Goal: Complete application form

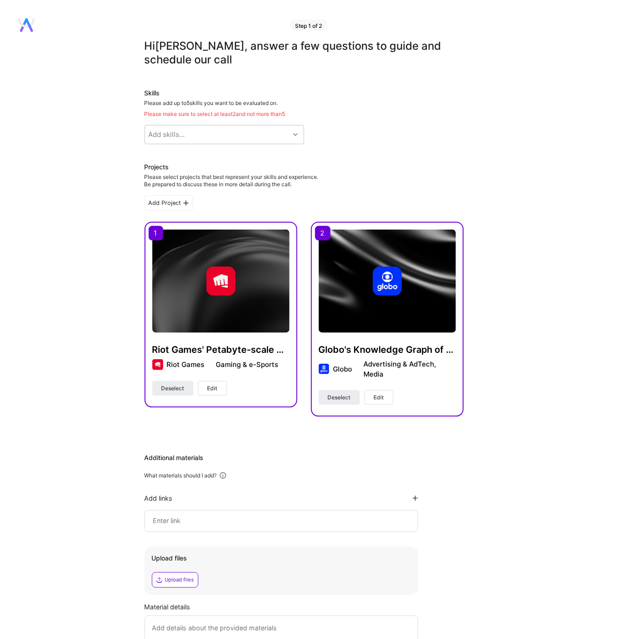
click at [228, 209] on div "Add Project" at bounding box center [304, 203] width 319 height 16
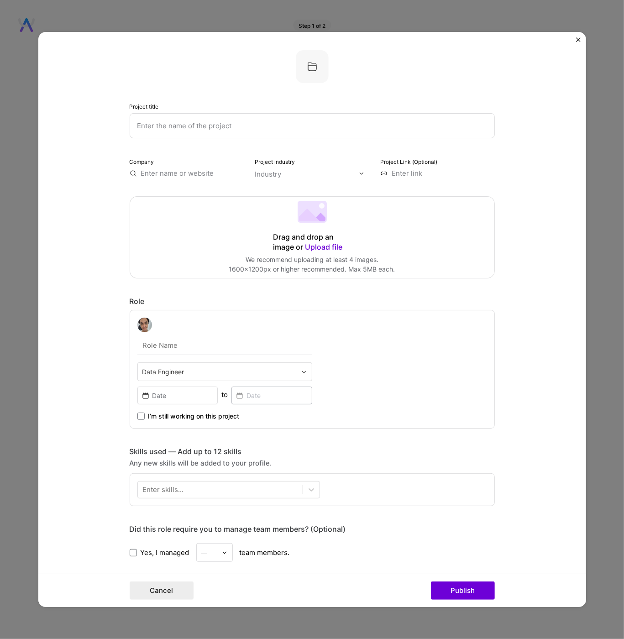
click at [576, 39] on img "Close" at bounding box center [578, 39] width 5 height 5
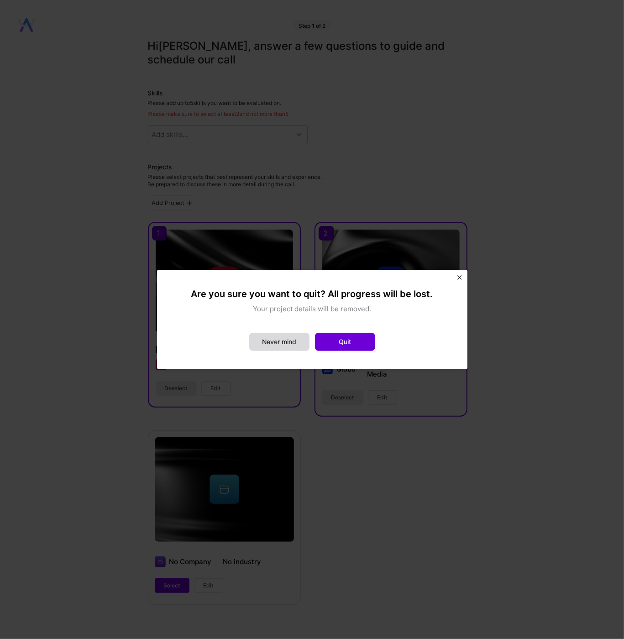
click at [269, 345] on button "Never mind" at bounding box center [279, 342] width 60 height 18
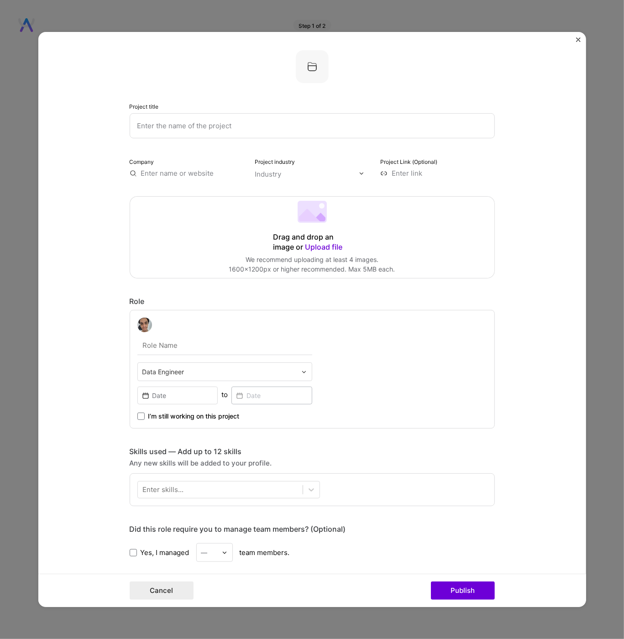
click at [575, 39] on form "Project title Company Project industry Industry Project Link (Optional) Drag an…" at bounding box center [312, 319] width 548 height 575
click at [577, 40] on img "Close" at bounding box center [578, 39] width 5 height 5
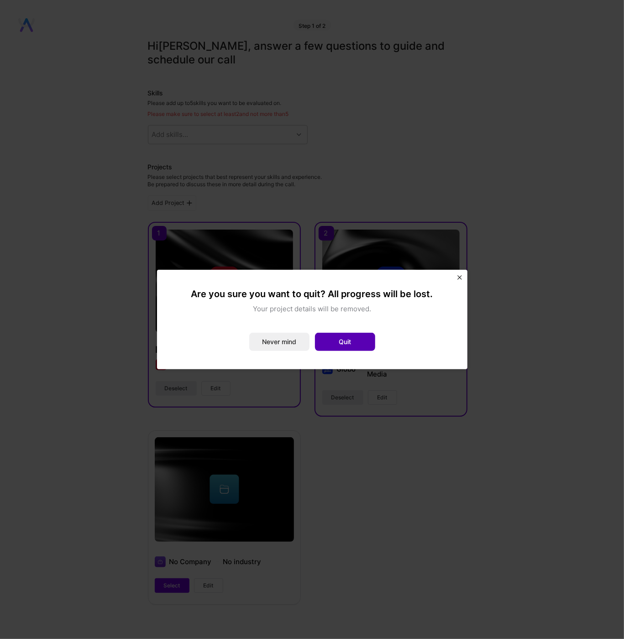
drag, startPoint x: 333, startPoint y: 347, endPoint x: 340, endPoint y: 347, distance: 7.3
click at [340, 347] on button "Quit" at bounding box center [345, 342] width 60 height 18
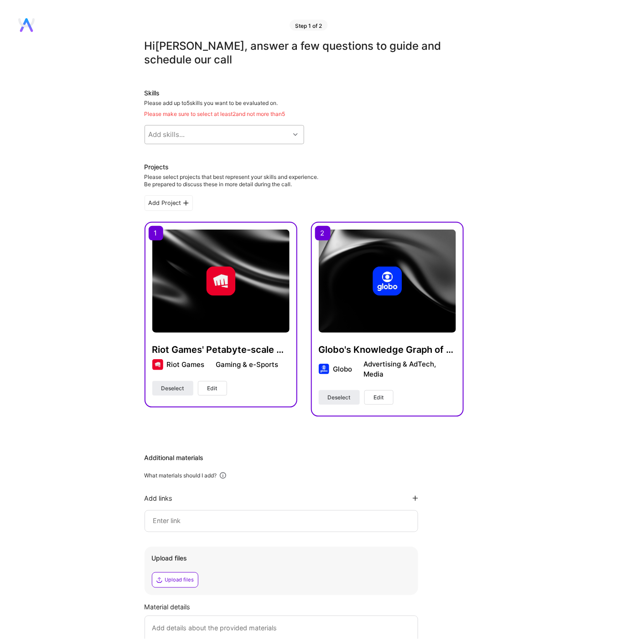
click at [218, 135] on div "Add skills..." at bounding box center [217, 135] width 145 height 18
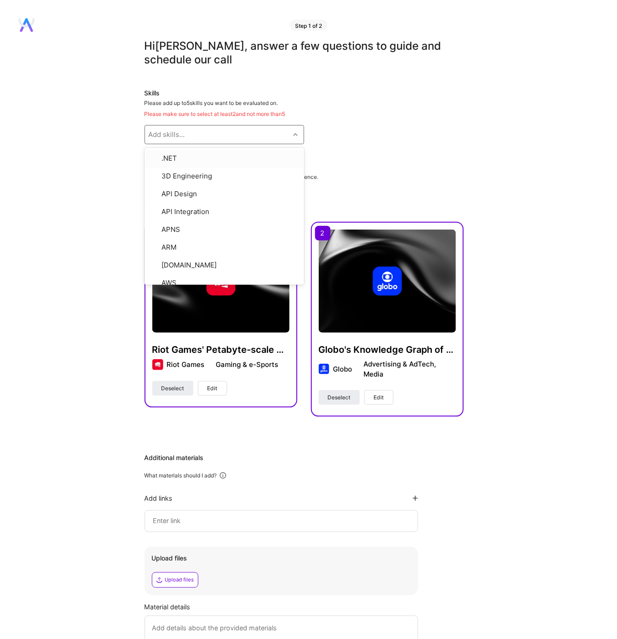
click at [296, 99] on div "Skills Please add up to 5 skills you want to be evaluated on. Please make sure …" at bounding box center [304, 117] width 319 height 56
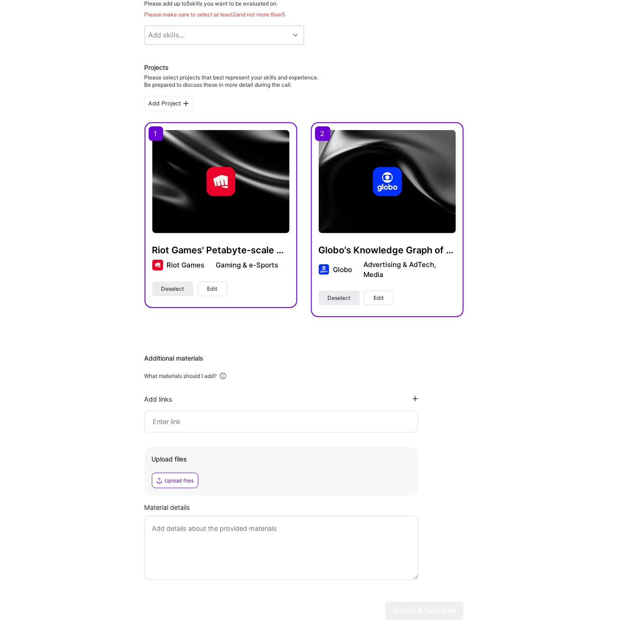
scroll to position [118, 0]
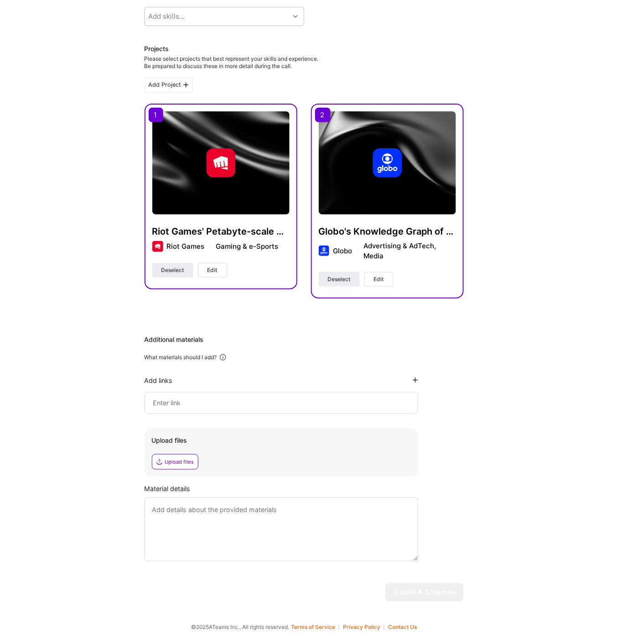
click at [242, 402] on input at bounding box center [281, 402] width 258 height 11
click at [179, 462] on div "Upload files" at bounding box center [179, 461] width 29 height 7
click at [202, 18] on div "Add skills..." at bounding box center [217, 16] width 145 height 18
type input "Kafka"
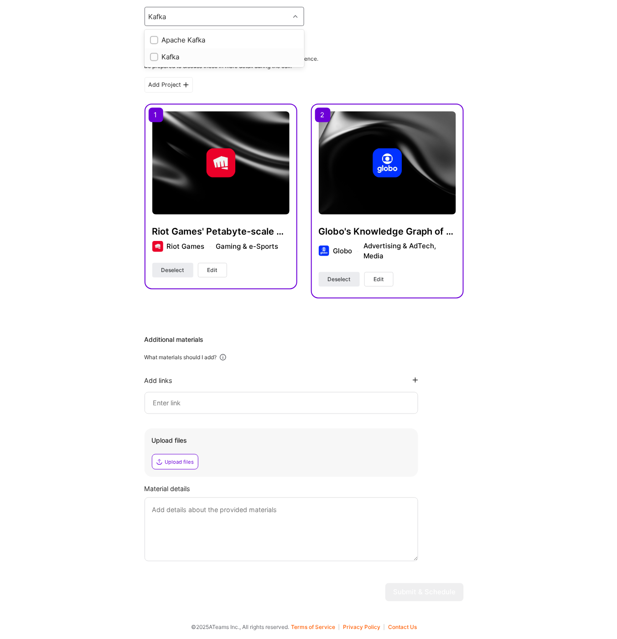
click at [198, 59] on div "Kafka" at bounding box center [224, 57] width 149 height 10
checkbox input "true"
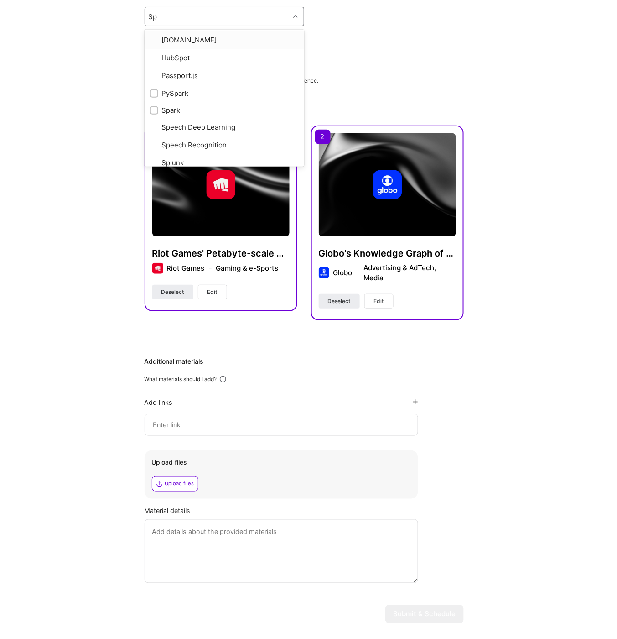
type input "Spa"
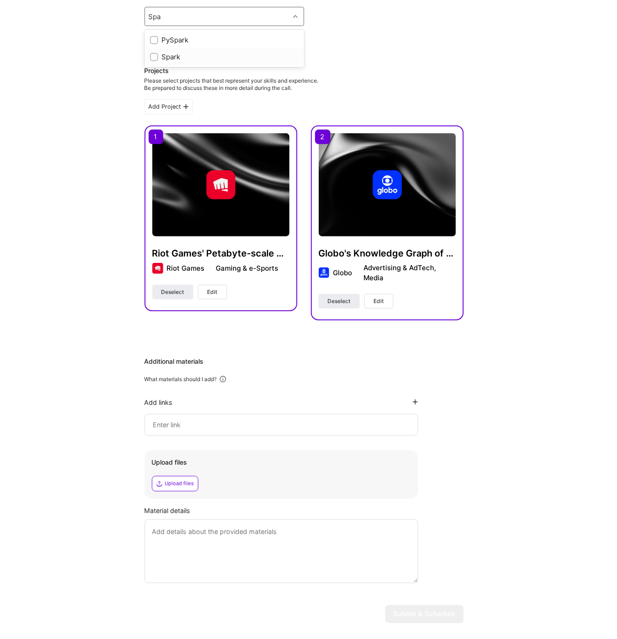
click at [193, 54] on div "Spark" at bounding box center [224, 57] width 149 height 10
checkbox input "true"
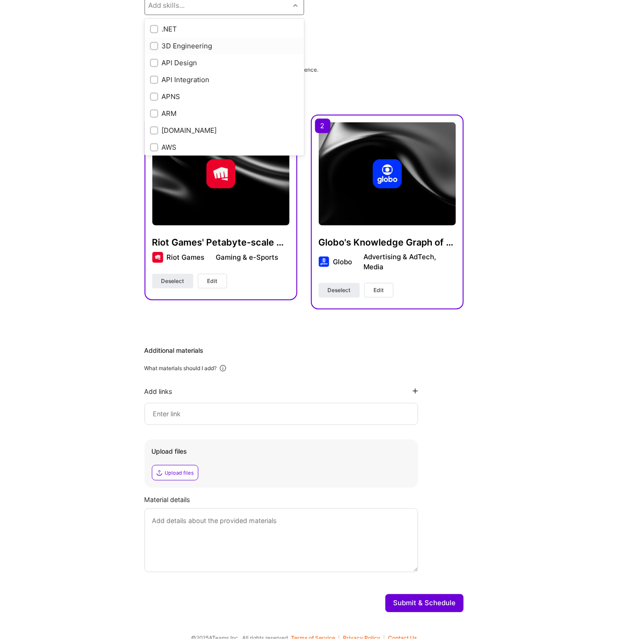
scroll to position [107, 0]
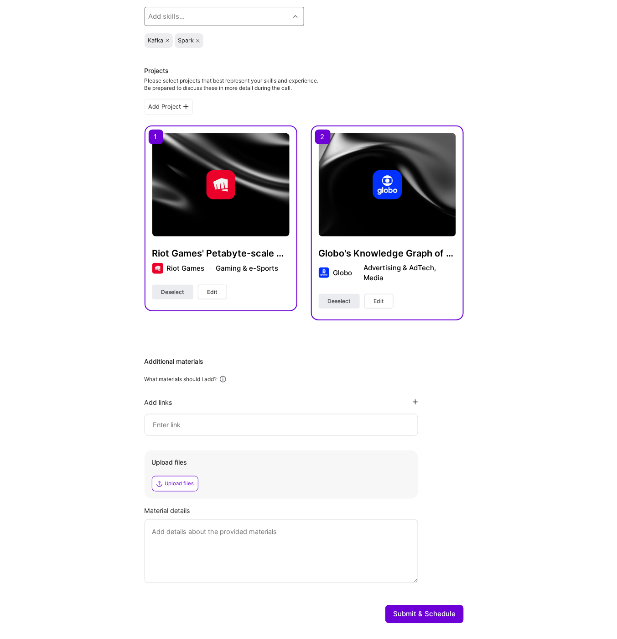
click at [193, 17] on div "Add skills..." at bounding box center [217, 16] width 145 height 18
type input "O"
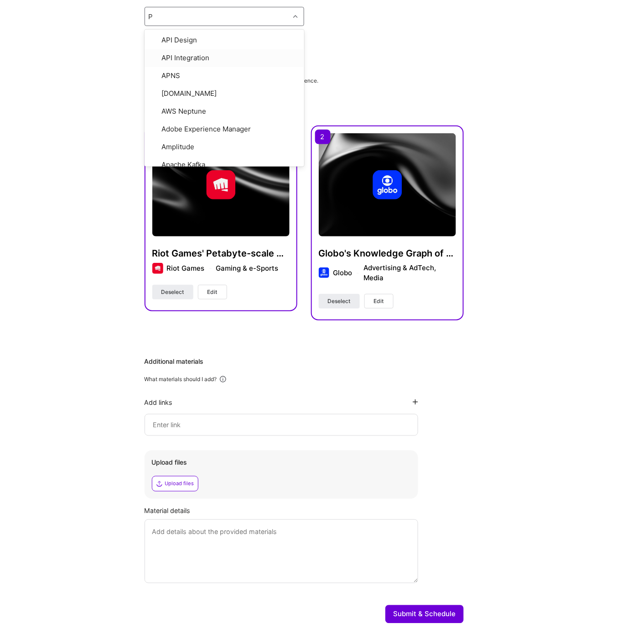
type input "Py"
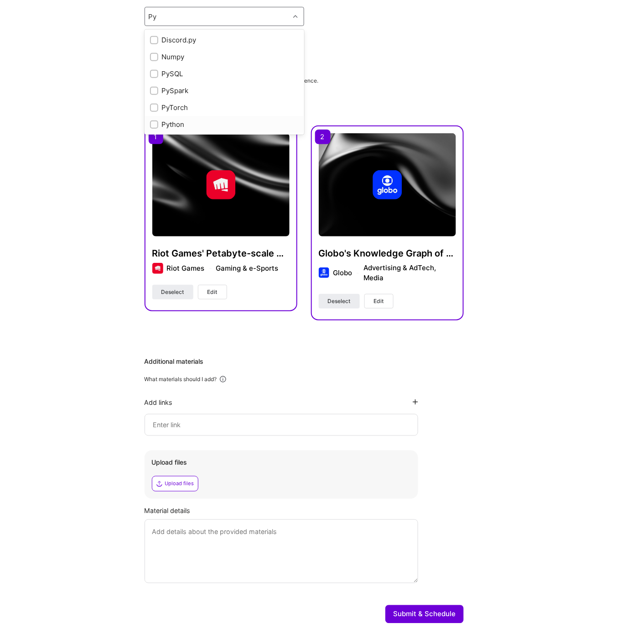
click at [173, 118] on div "Python" at bounding box center [225, 124] width 160 height 17
checkbox input "true"
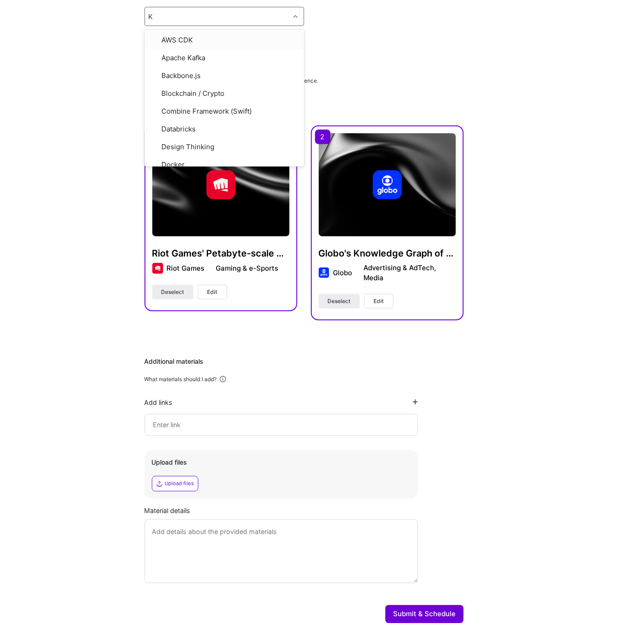
type input "Ko"
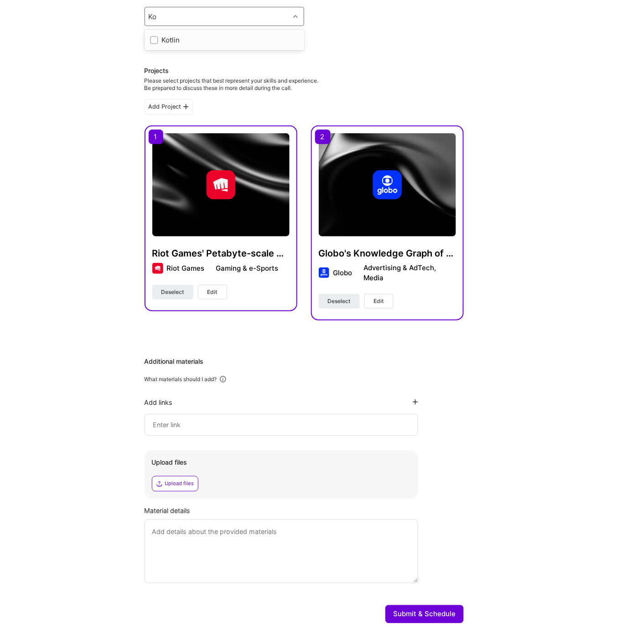
click at [205, 45] on div "Kotlin" at bounding box center [225, 39] width 160 height 17
checkbox input "true"
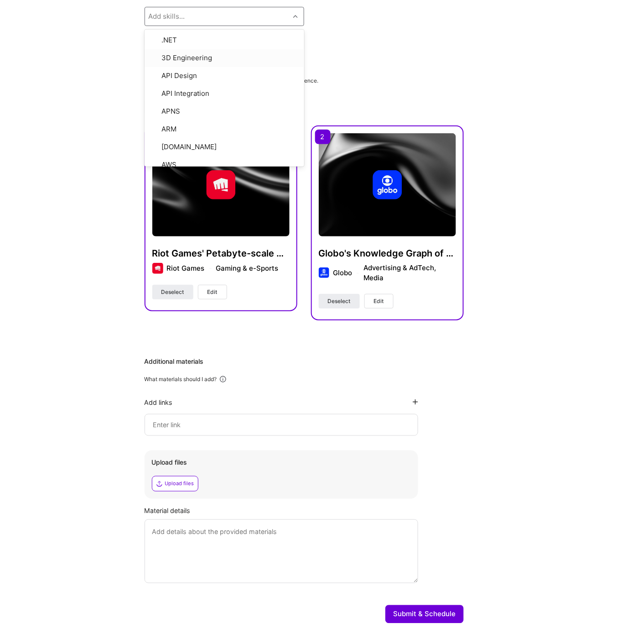
click at [368, 64] on div "Hi [PERSON_NAME] , answer a few questions to guide and schedule our call Skills…" at bounding box center [304, 281] width 319 height 699
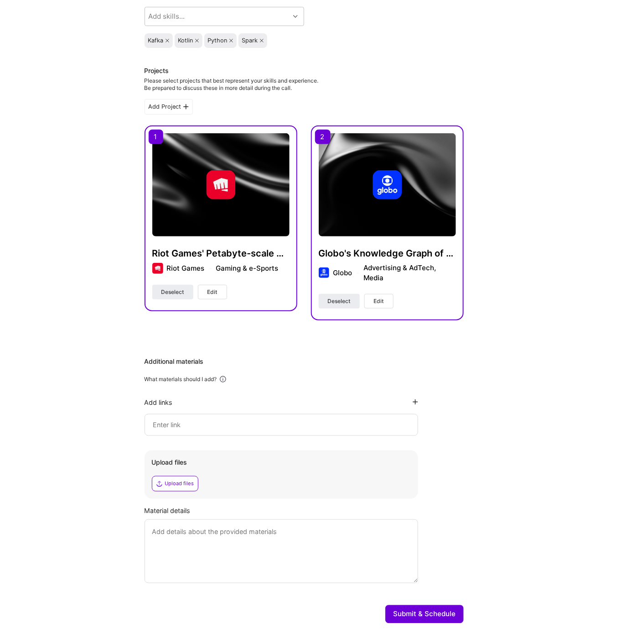
scroll to position [0, 0]
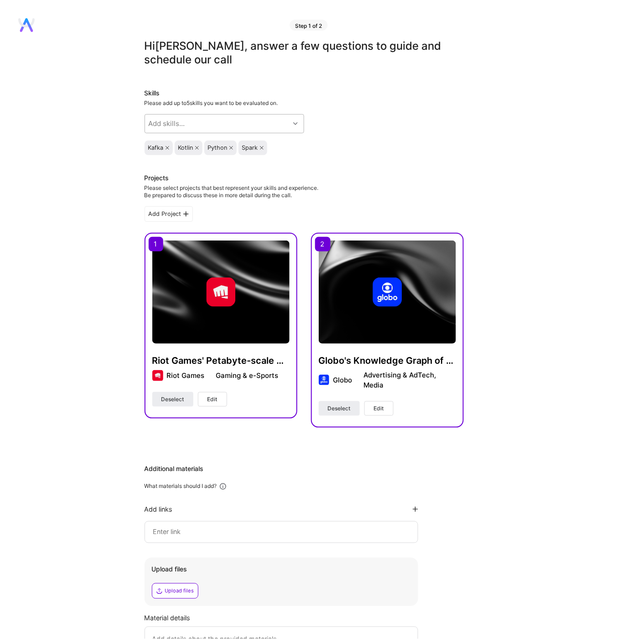
click at [266, 123] on div "Add skills..." at bounding box center [217, 124] width 145 height 18
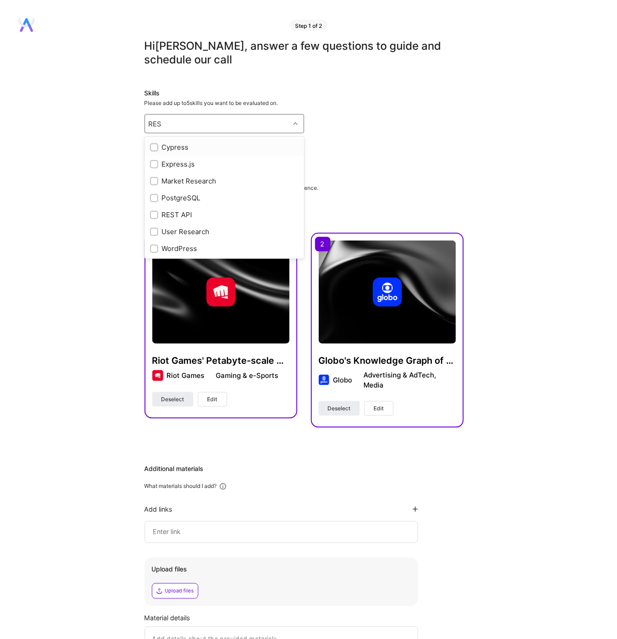
type input "RES"
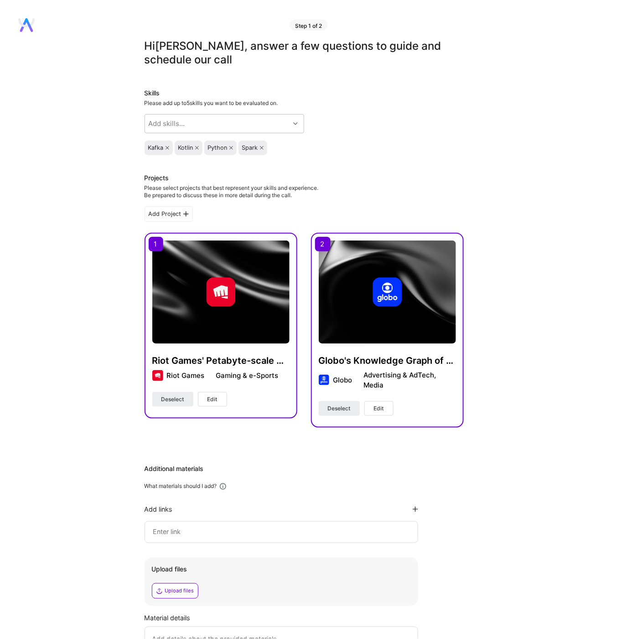
click at [372, 124] on div "Skills Please add up to 5 skills you want to be evaluated on. Add skills... [PE…" at bounding box center [304, 122] width 319 height 67
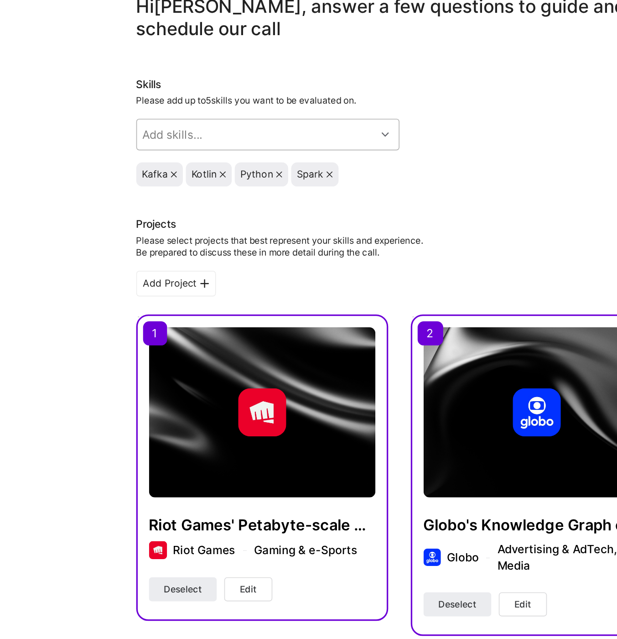
click at [289, 125] on div "Add skills..." at bounding box center [217, 124] width 145 height 18
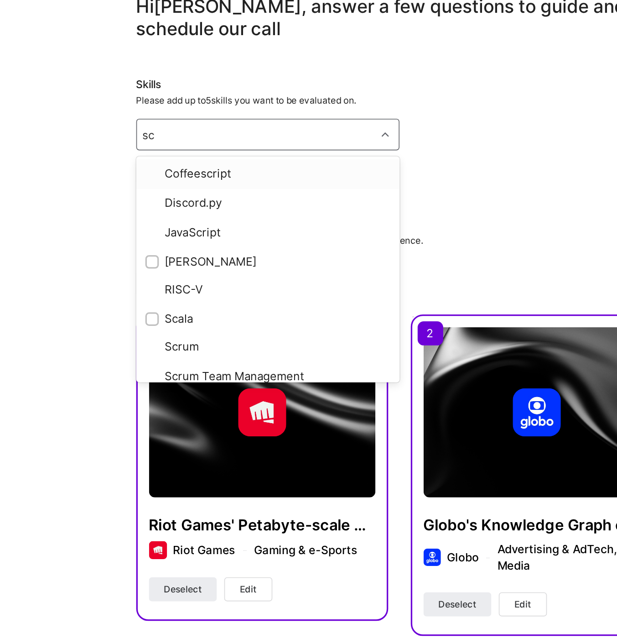
type input "sca"
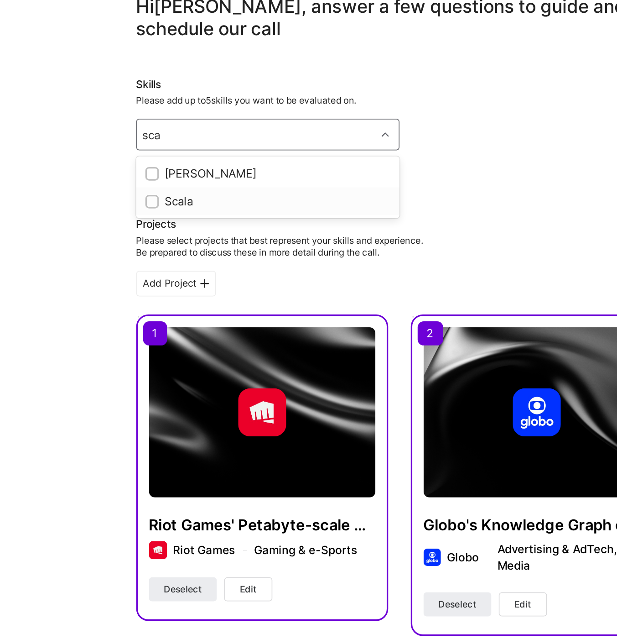
click at [204, 163] on div "Scala" at bounding box center [224, 164] width 149 height 10
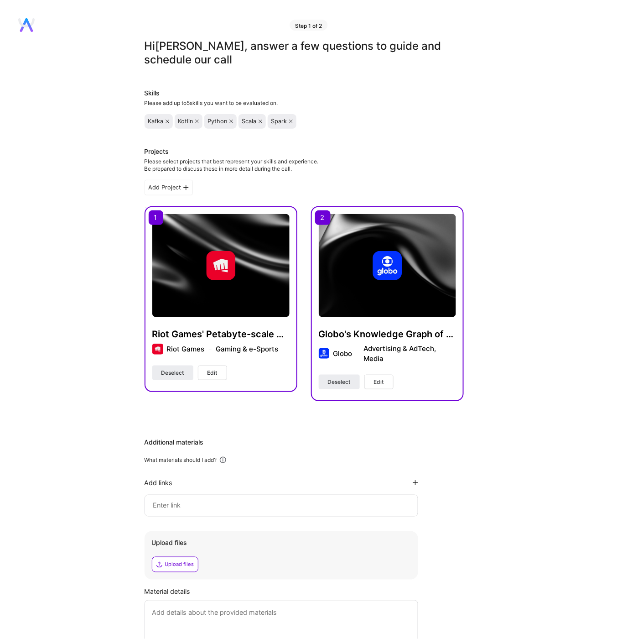
click at [220, 503] on input at bounding box center [281, 505] width 258 height 11
click at [168, 565] on div "Upload files" at bounding box center [179, 564] width 29 height 7
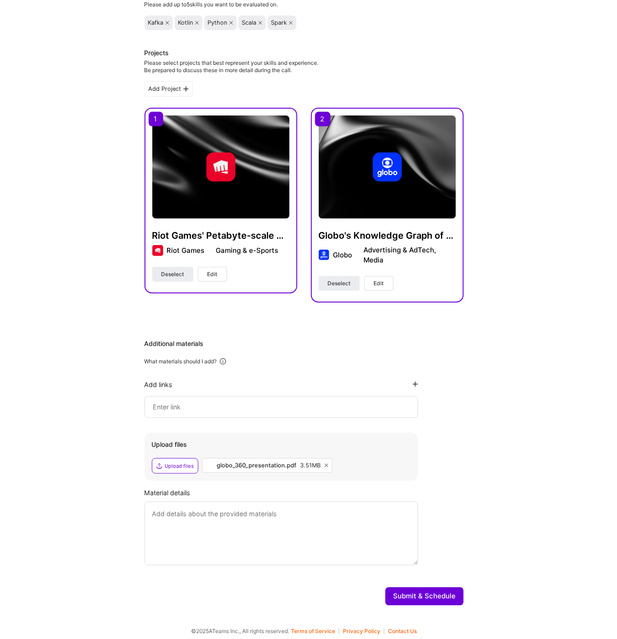
scroll to position [103, 0]
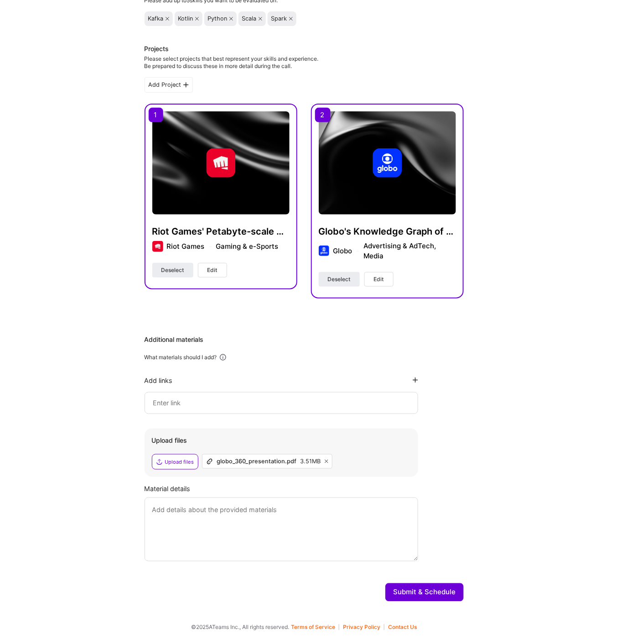
click at [205, 396] on div at bounding box center [282, 403] width 274 height 22
click at [207, 399] on input at bounding box center [281, 402] width 258 height 11
type input "[URL][DOMAIN_NAME]"
click at [419, 377] on div "Additional materials What materials should I add? Add links [URL][DOMAIN_NAME] …" at bounding box center [304, 448] width 319 height 226
click at [416, 381] on icon at bounding box center [415, 379] width 5 height 5
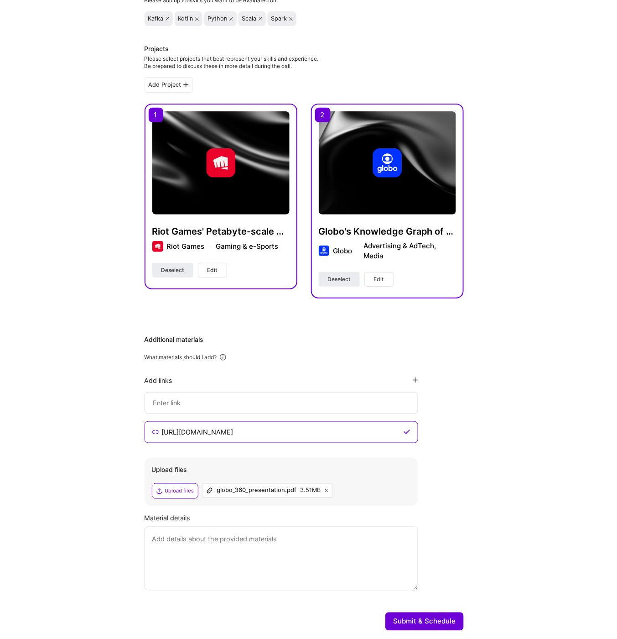
click at [302, 408] on div at bounding box center [282, 403] width 274 height 22
click at [284, 430] on input "[URL][DOMAIN_NAME]" at bounding box center [281, 432] width 241 height 11
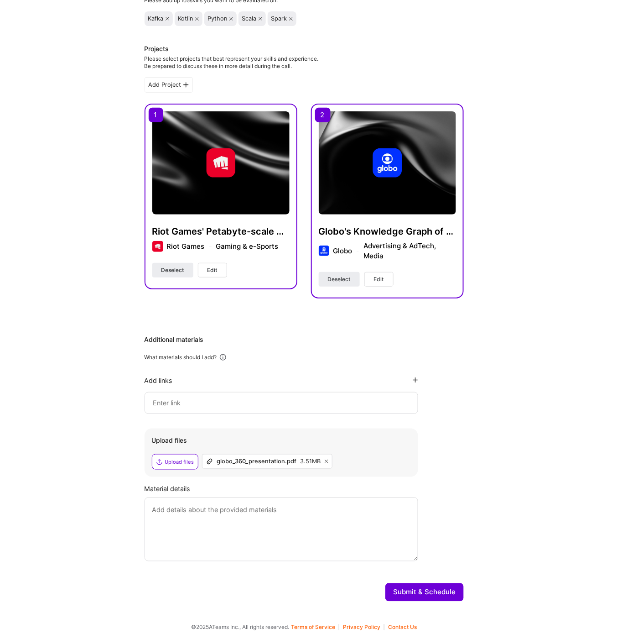
click at [265, 405] on input at bounding box center [281, 402] width 258 height 11
paste input "[URL][DOMAIN_NAME]"
type input "[URL][DOMAIN_NAME]"
click at [417, 382] on icon at bounding box center [415, 379] width 5 height 5
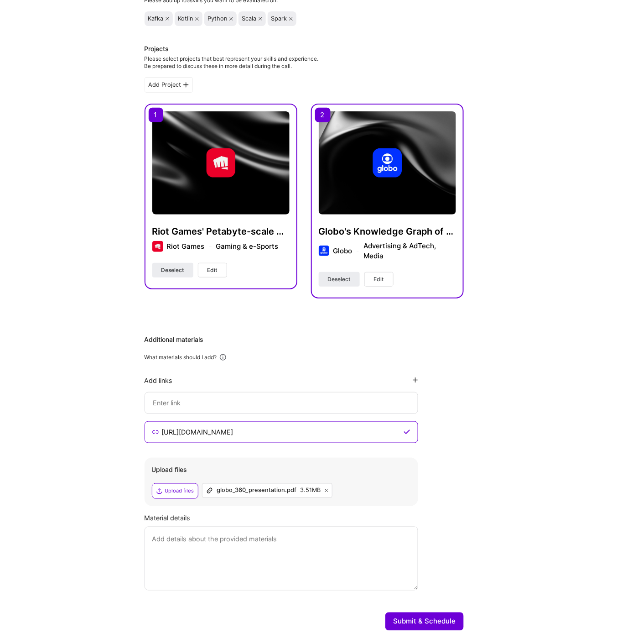
click at [288, 405] on input at bounding box center [281, 402] width 258 height 11
click at [204, 413] on div at bounding box center [282, 403] width 274 height 22
click at [205, 404] on input at bounding box center [281, 402] width 258 height 11
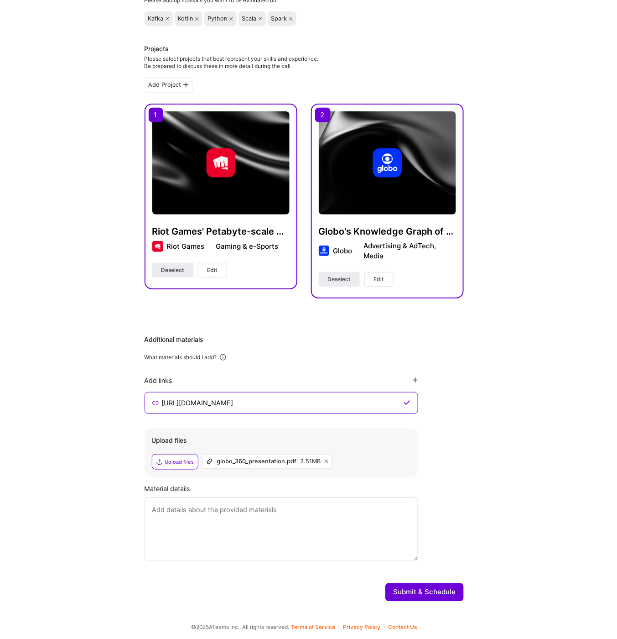
paste input "[URL][DOMAIN_NAME]"
type input "[URL][DOMAIN_NAME][DOMAIN_NAME]"
paste input "[URL][DOMAIN_NAME]"
type input "[URL][DOMAIN_NAME]"
click at [413, 385] on div "Add links [URL][DOMAIN_NAME]" at bounding box center [282, 395] width 274 height 38
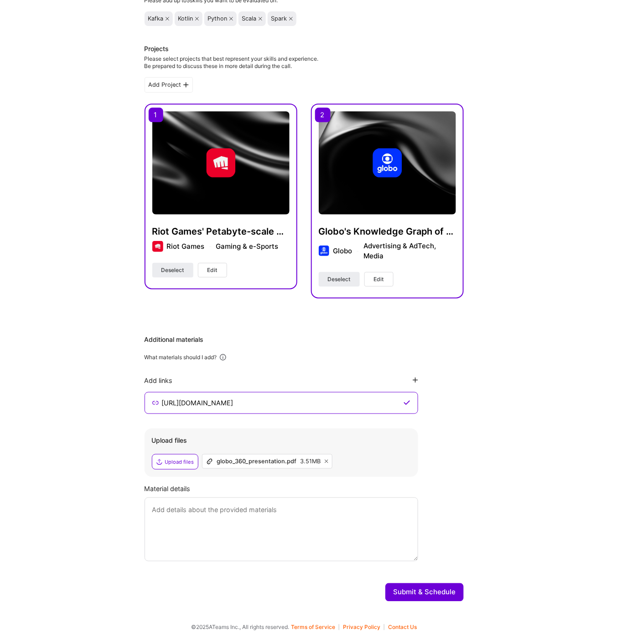
click at [416, 382] on icon at bounding box center [415, 379] width 5 height 5
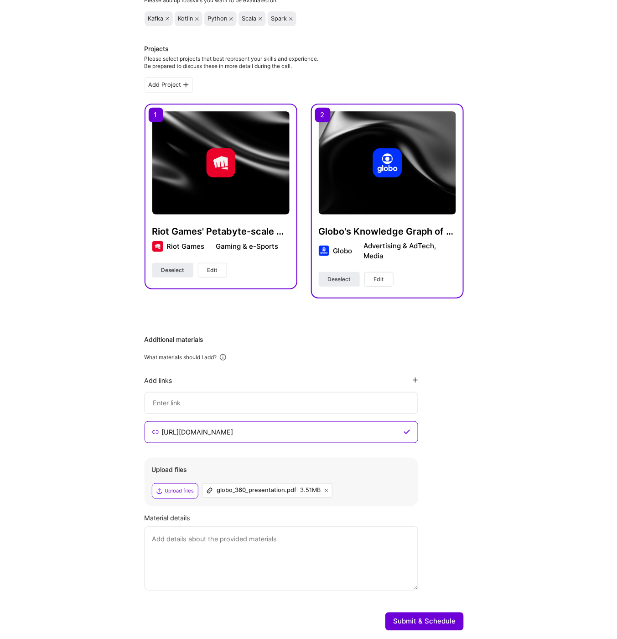
click at [468, 402] on div "Hi [PERSON_NAME] , answer a few questions to guide and schedule our call Skills…" at bounding box center [304, 287] width 608 height 701
click at [417, 379] on icon at bounding box center [415, 379] width 5 height 5
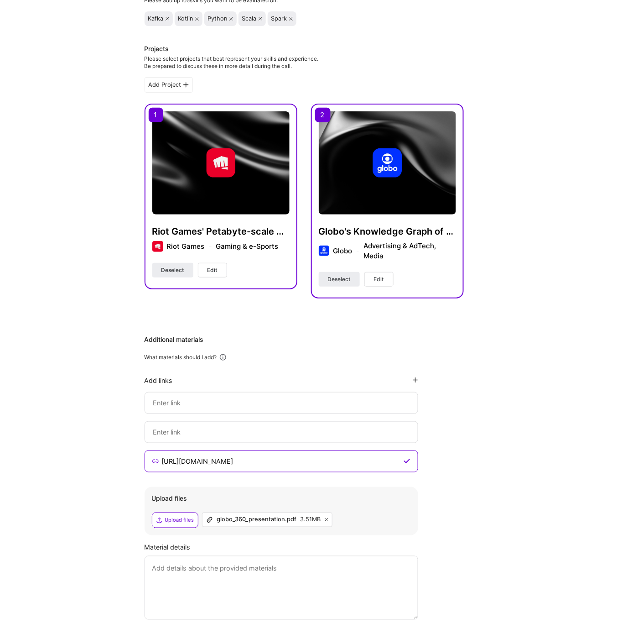
click at [235, 455] on div "[URL][DOMAIN_NAME]" at bounding box center [282, 461] width 274 height 22
click at [277, 456] on input "[URL][DOMAIN_NAME]" at bounding box center [281, 461] width 241 height 11
click at [269, 435] on input at bounding box center [281, 432] width 258 height 11
click at [195, 462] on input "[URL][DOMAIN_NAME]" at bounding box center [281, 461] width 241 height 11
drag, startPoint x: 195, startPoint y: 462, endPoint x: 218, endPoint y: 457, distance: 23.3
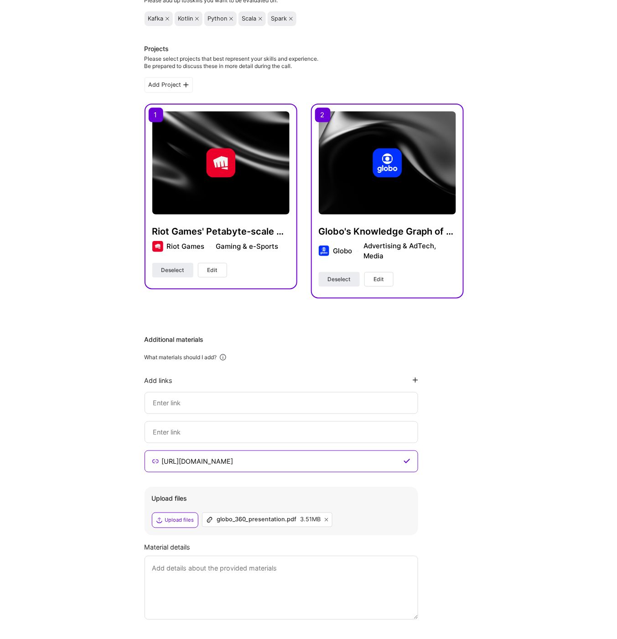
click at [195, 462] on input "[URL][DOMAIN_NAME]" at bounding box center [281, 461] width 241 height 11
click at [246, 462] on input "[URL][DOMAIN_NAME]" at bounding box center [281, 461] width 241 height 11
type input "[URL][DOMAIN_NAME]"
click at [270, 436] on input at bounding box center [281, 432] width 258 height 11
click at [263, 459] on input "[URL][DOMAIN_NAME]" at bounding box center [281, 461] width 241 height 11
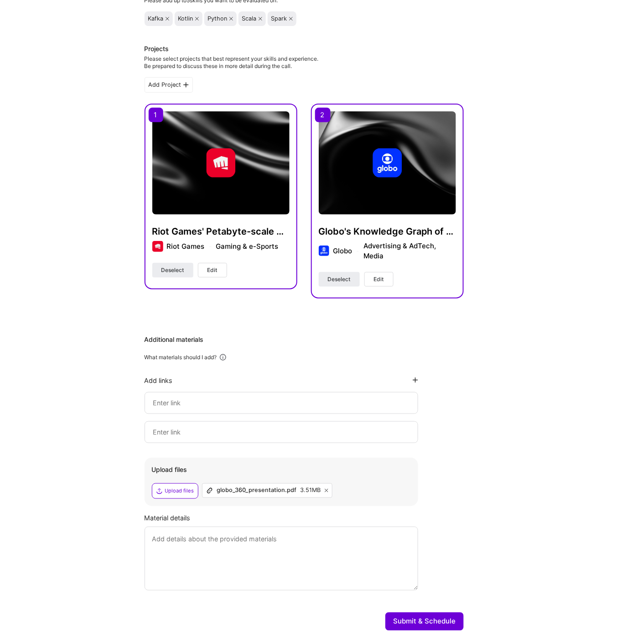
click at [271, 436] on input at bounding box center [281, 432] width 258 height 11
paste input "[URL][DOMAIN_NAME]"
type input "[URL][DOMAIN_NAME]"
click at [414, 384] on div "Add links [URL][DOMAIN_NAME]" at bounding box center [282, 409] width 274 height 67
click at [414, 381] on icon at bounding box center [415, 379] width 5 height 5
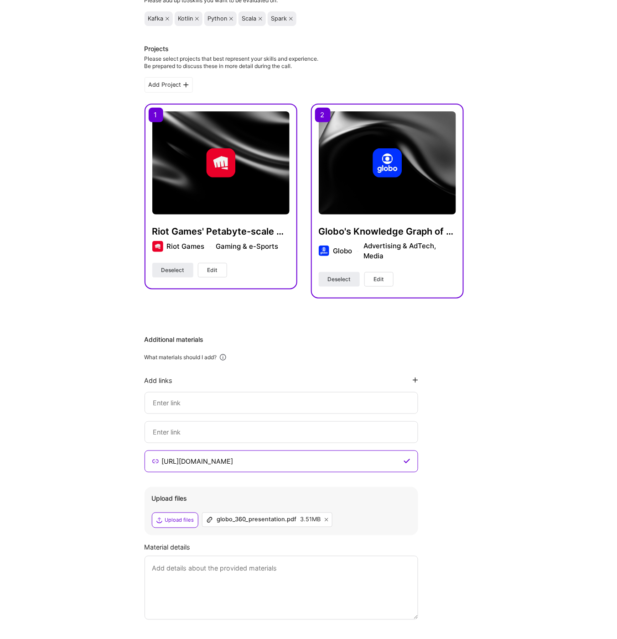
click at [267, 460] on input "[URL][DOMAIN_NAME]" at bounding box center [281, 461] width 241 height 11
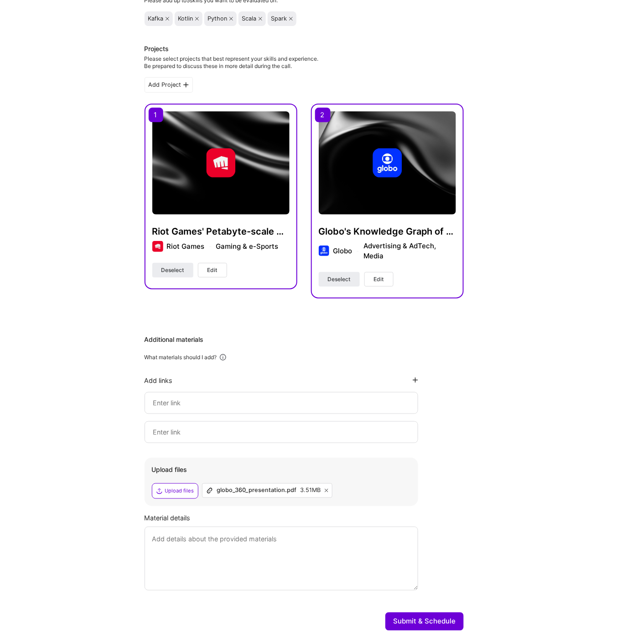
click at [244, 431] on input at bounding box center [281, 432] width 258 height 11
paste input "[URL][DOMAIN_NAME]"
type input "[URL][DOMAIN_NAME]"
click at [417, 382] on icon at bounding box center [415, 379] width 5 height 5
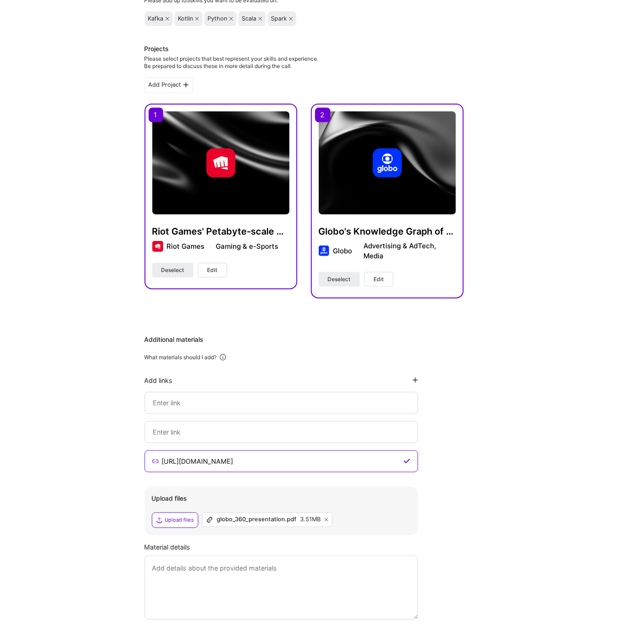
click at [413, 379] on icon at bounding box center [415, 379] width 5 height 5
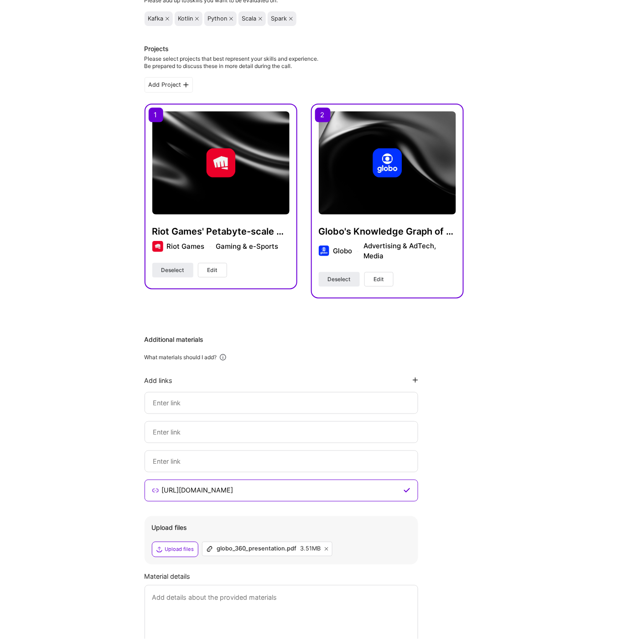
click at [261, 448] on div "Add links [URL][DOMAIN_NAME]" at bounding box center [282, 439] width 274 height 126
click at [244, 400] on input at bounding box center [281, 402] width 258 height 11
click at [249, 410] on div at bounding box center [282, 403] width 274 height 22
click at [249, 405] on input at bounding box center [281, 402] width 258 height 11
paste input "[URL][DOMAIN_NAME]"
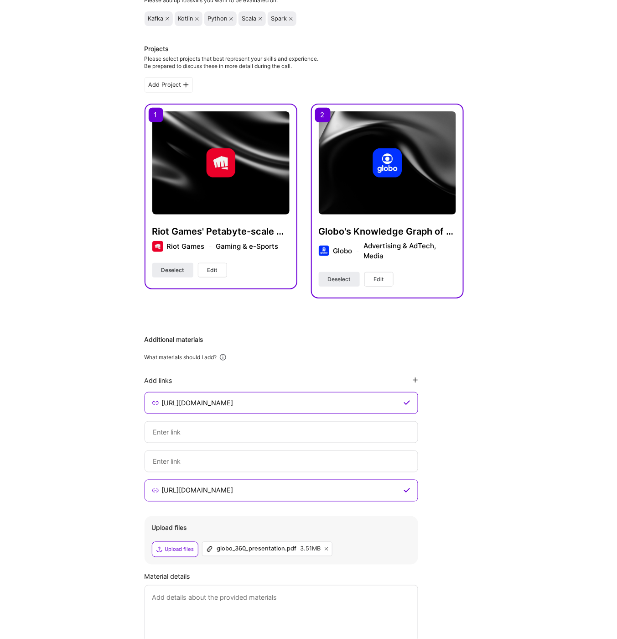
type input "[URL][DOMAIN_NAME]"
click at [274, 436] on input at bounding box center [281, 432] width 258 height 11
click at [286, 490] on input "[URL][DOMAIN_NAME]" at bounding box center [281, 490] width 241 height 11
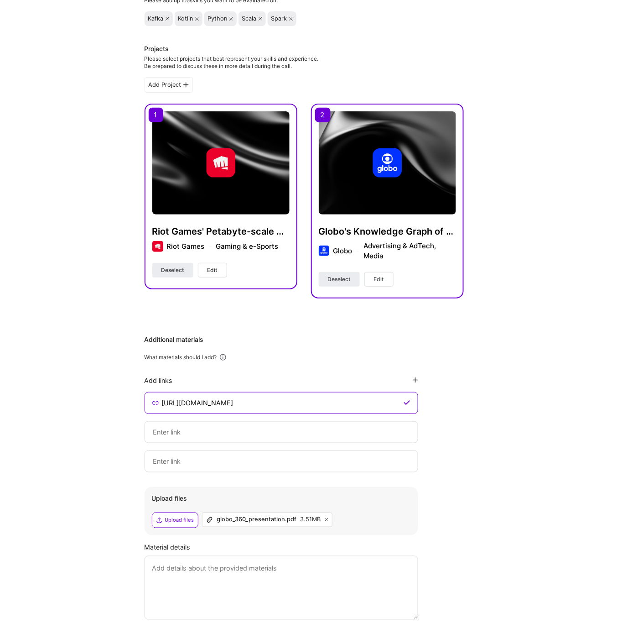
click at [227, 434] on input at bounding box center [281, 432] width 258 height 11
paste input "[URL][DOMAIN_NAME]"
type input "[URL][DOMAIN_NAME]"
click at [220, 467] on div at bounding box center [282, 461] width 274 height 22
click at [222, 465] on input at bounding box center [281, 461] width 258 height 11
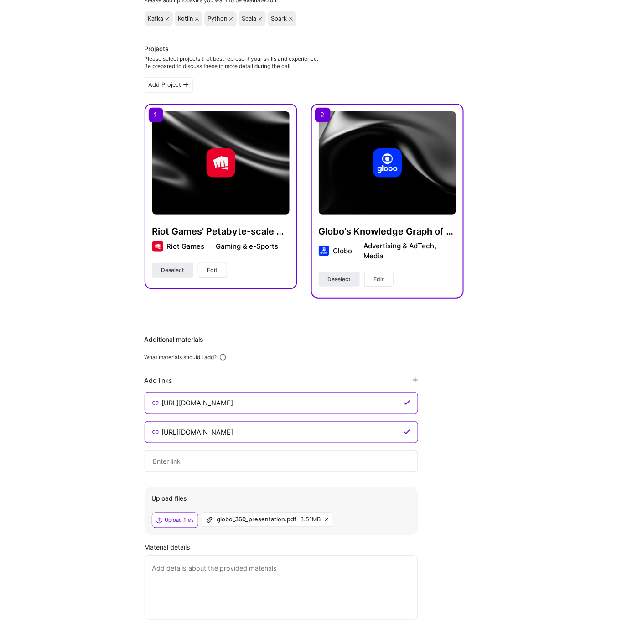
click at [221, 456] on input at bounding box center [281, 461] width 258 height 11
paste input "[URL][DOMAIN_NAME]"
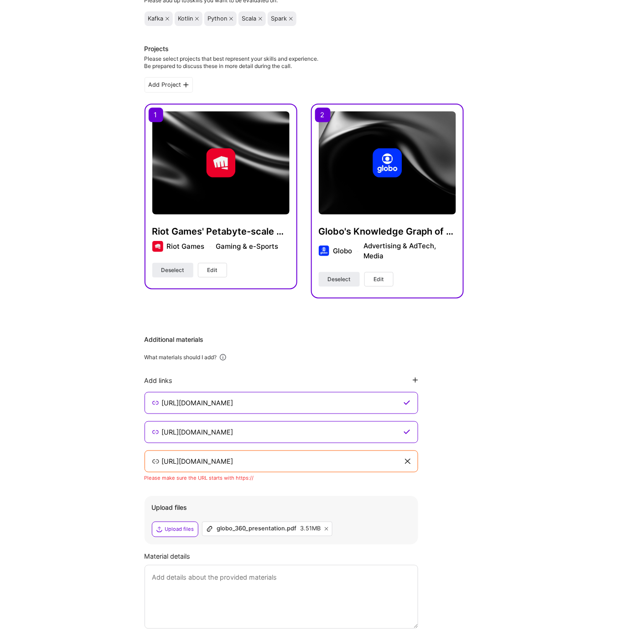
click at [312, 589] on textarea at bounding box center [282, 597] width 274 height 64
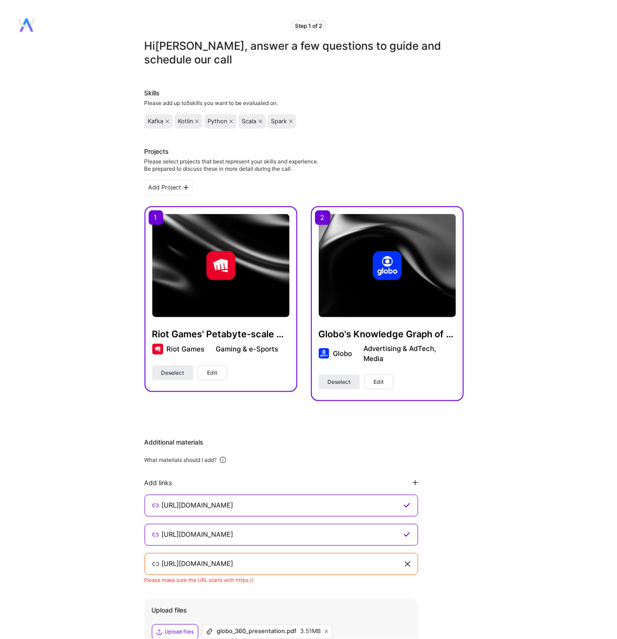
click at [173, 564] on input "[URL][DOMAIN_NAME]" at bounding box center [282, 564] width 243 height 11
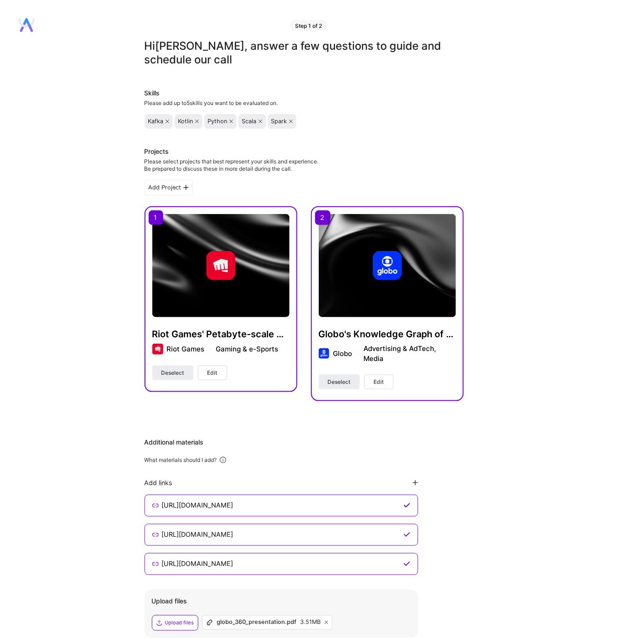
type input "[URL][DOMAIN_NAME]"
click at [186, 189] on icon at bounding box center [185, 187] width 5 height 5
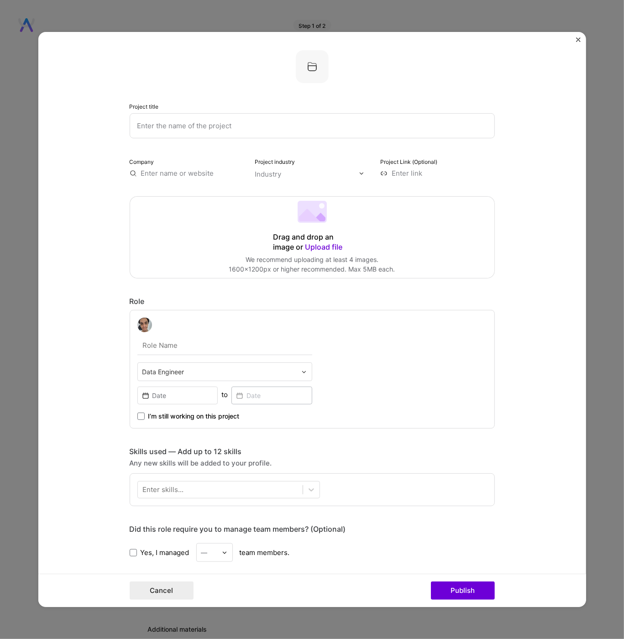
click at [579, 40] on img "Close" at bounding box center [578, 39] width 5 height 5
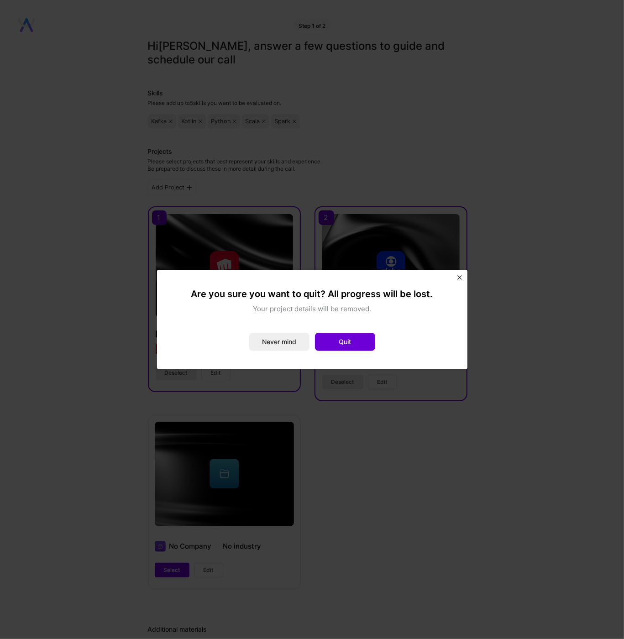
click at [366, 348] on button "Quit" at bounding box center [345, 342] width 60 height 18
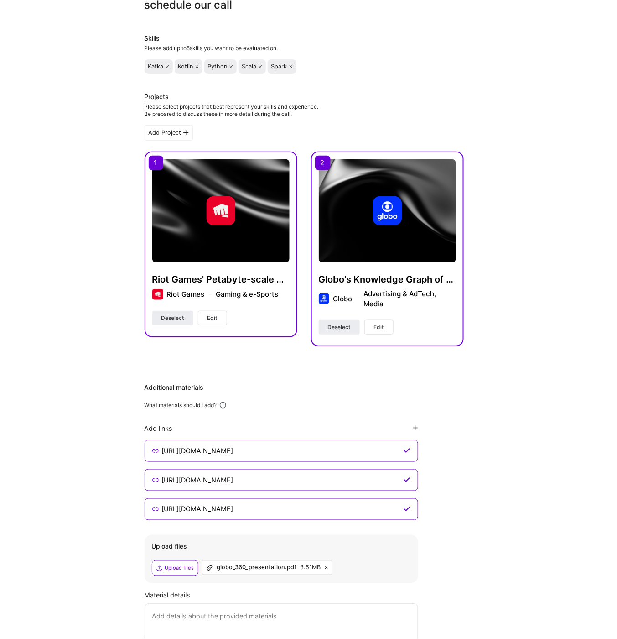
scroll to position [161, 0]
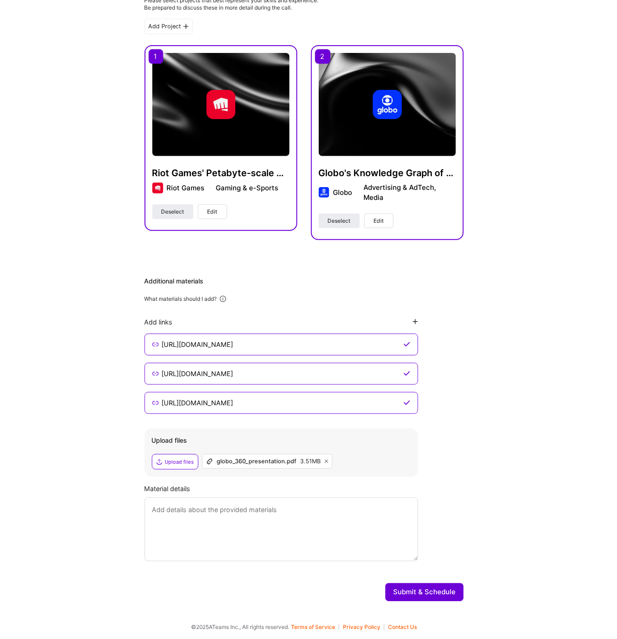
click at [276, 534] on textarea at bounding box center [282, 529] width 274 height 64
click at [261, 518] on textarea "Globo 360 is a PowerPoint turned into a PDF just to serve as a visual represent…" at bounding box center [282, 529] width 274 height 64
paste textarea "DF presentation that visually documents the project's context, actions, results…"
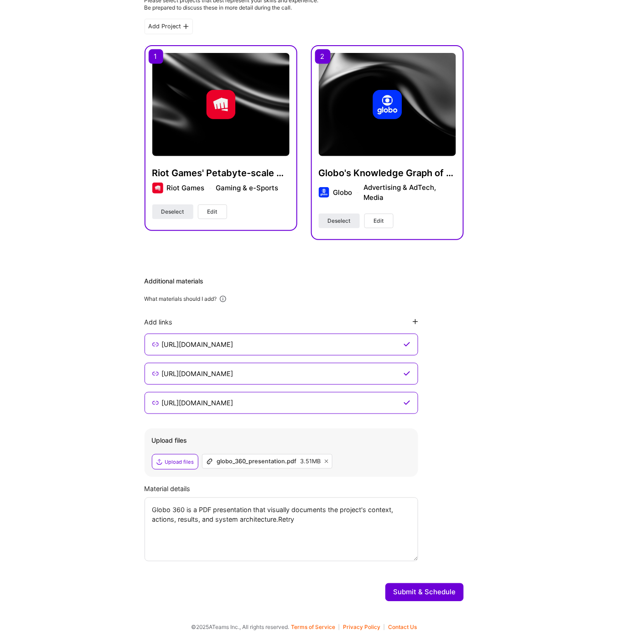
type textarea "Globo 360 is a PDF presentation that visually documents the project's context, …"
click at [424, 595] on button "Submit & Schedule" at bounding box center [425, 592] width 78 height 18
